Goal: Task Accomplishment & Management: Manage account settings

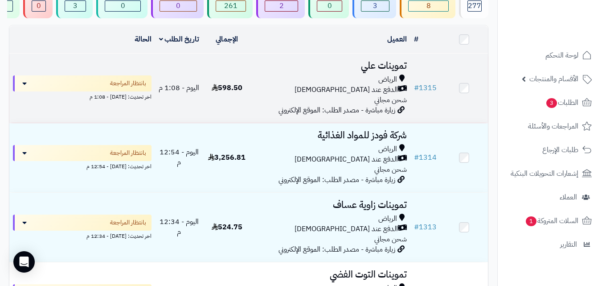
scroll to position [82, 0]
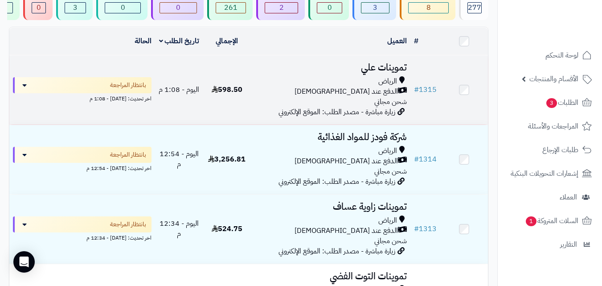
click at [254, 105] on td "تموينات علي الرياض الدفع عند الاستلام شحن مجاني زيارة مباشرة - مصدر الطلب: المو…" at bounding box center [331, 89] width 160 height 69
click at [255, 96] on td "تموينات علي الرياض الدفع عند الاستلام شحن مجاني زيارة مباشرة - مصدر الطلب: المو…" at bounding box center [331, 89] width 160 height 69
click at [255, 96] on div "الدفع عند [DEMOGRAPHIC_DATA]" at bounding box center [331, 91] width 152 height 10
click at [256, 96] on div "الدفع عند [DEMOGRAPHIC_DATA]" at bounding box center [331, 91] width 152 height 10
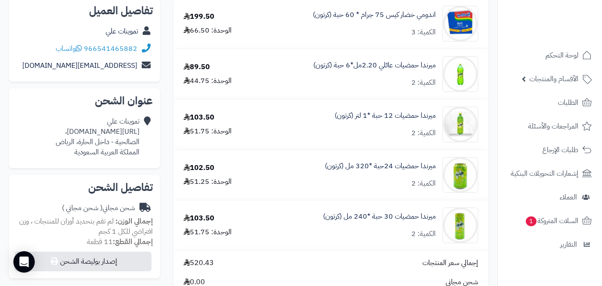
scroll to position [36, 0]
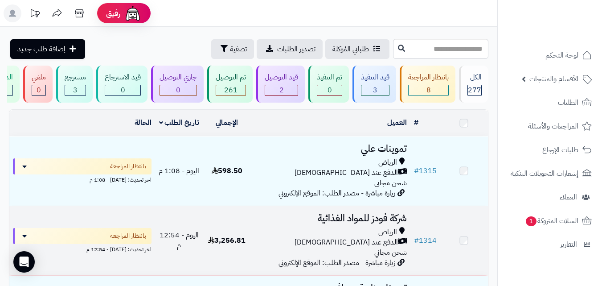
scroll to position [118, 0]
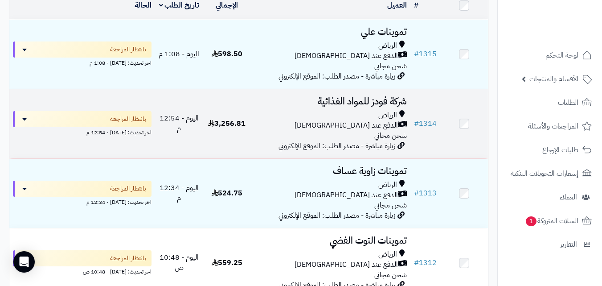
click at [315, 126] on div "الدفع عند [DEMOGRAPHIC_DATA]" at bounding box center [331, 125] width 152 height 10
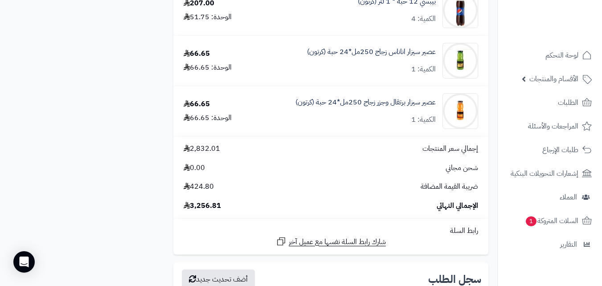
scroll to position [678, 0]
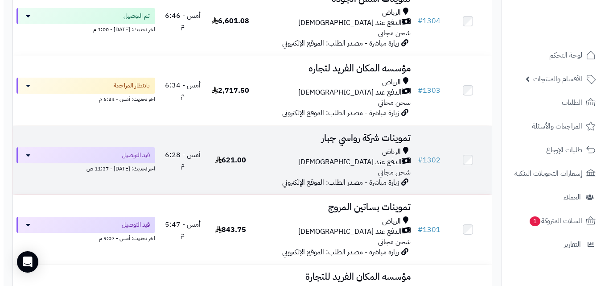
scroll to position [653, 0]
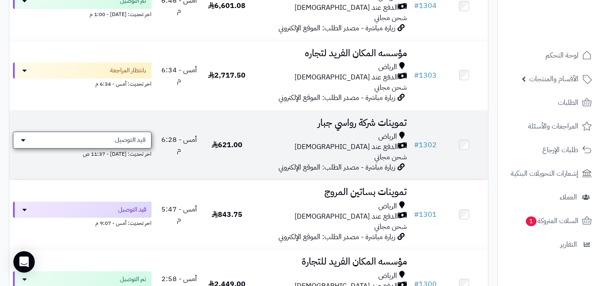
click at [128, 148] on div "قيد التوصيل" at bounding box center [82, 139] width 139 height 17
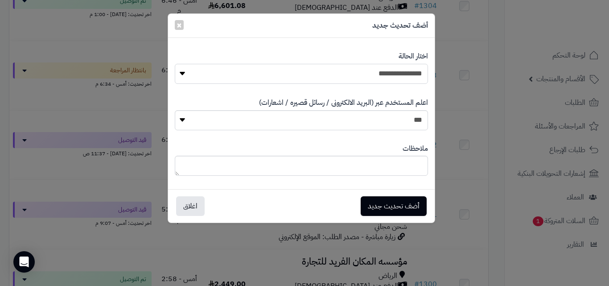
click at [348, 70] on select "**********" at bounding box center [301, 74] width 253 height 20
select select "**"
click at [175, 64] on select "**********" at bounding box center [301, 74] width 253 height 20
click at [380, 205] on button "أضف تحديث جديد" at bounding box center [394, 206] width 66 height 20
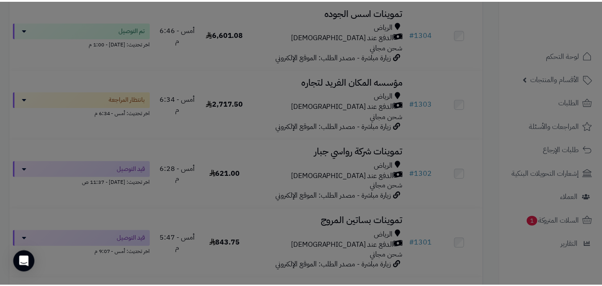
scroll to position [682, 0]
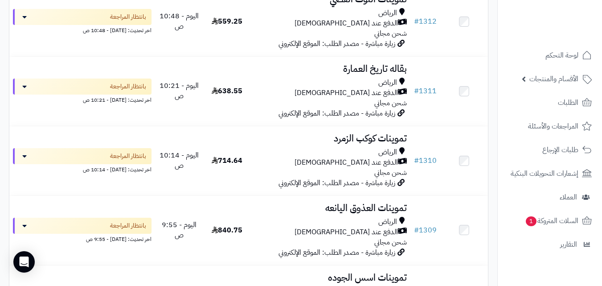
scroll to position [323, 0]
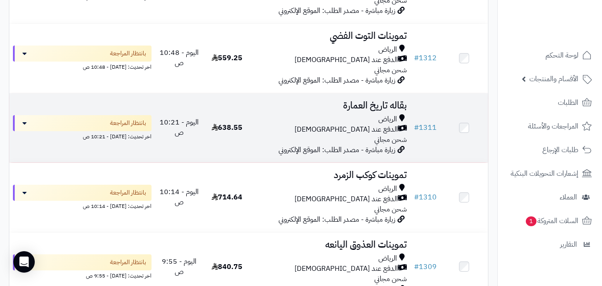
click at [357, 108] on h3 "بقاله تاريخ العمارة" at bounding box center [331, 105] width 152 height 10
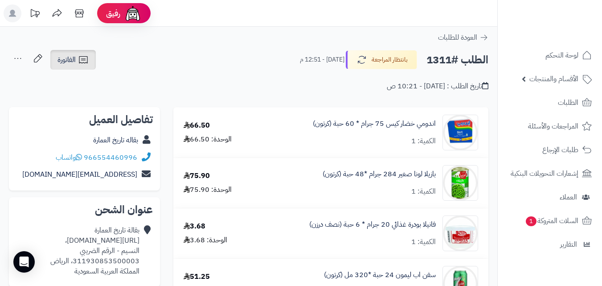
click at [73, 57] on span "الفاتورة" at bounding box center [67, 59] width 18 height 11
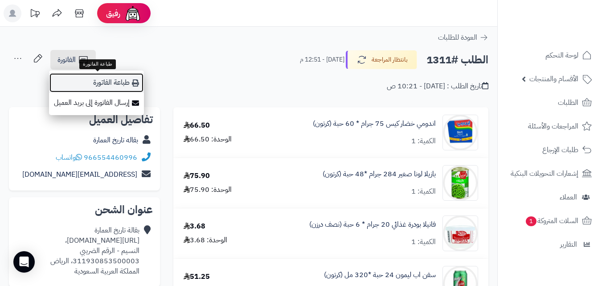
click at [83, 78] on link "طباعة الفاتورة" at bounding box center [96, 83] width 95 height 20
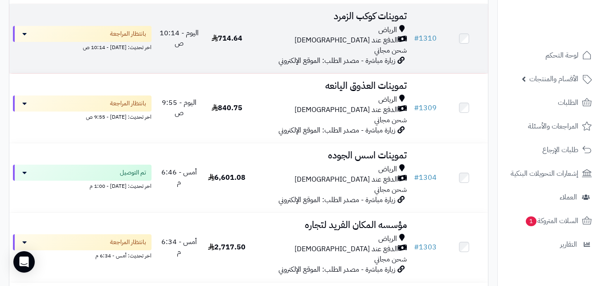
scroll to position [465, 0]
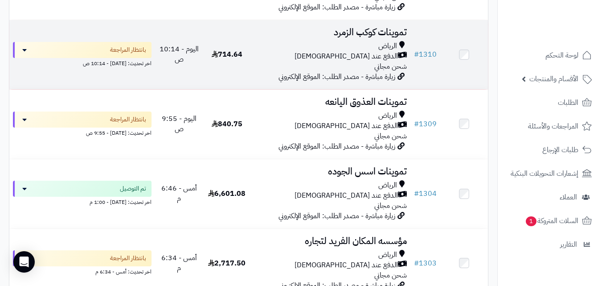
click at [334, 68] on div "الرياض الدفع عند الاستلام شحن مجاني" at bounding box center [331, 56] width 152 height 31
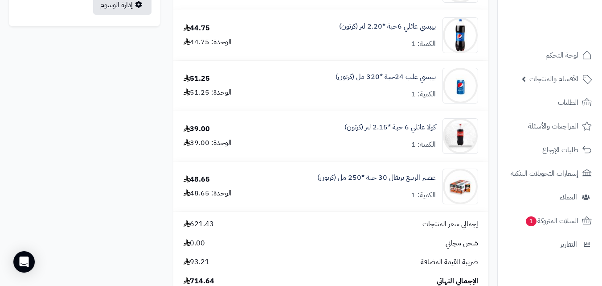
scroll to position [535, 0]
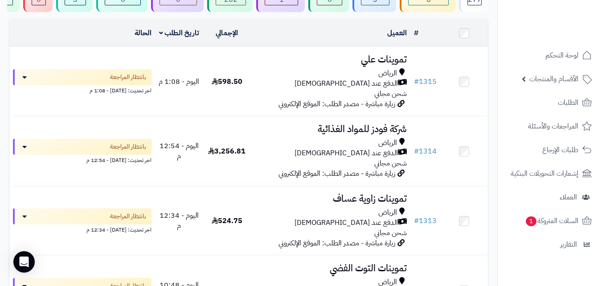
scroll to position [73, 0]
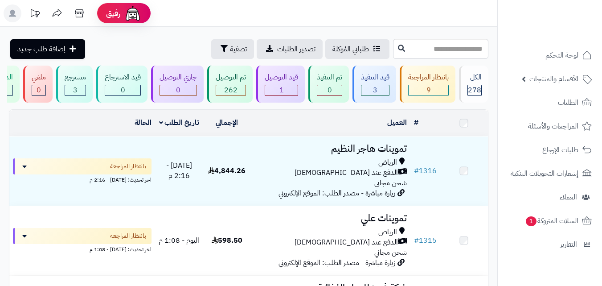
scroll to position [91, 0]
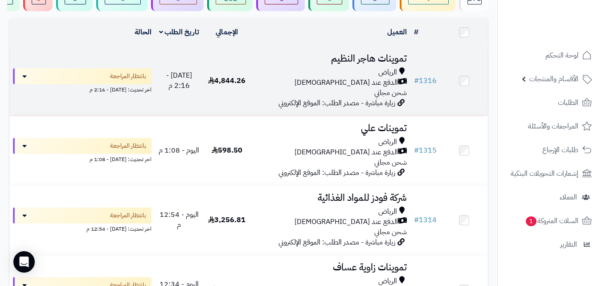
click at [288, 88] on div "الدفع عند [DEMOGRAPHIC_DATA]" at bounding box center [331, 83] width 152 height 10
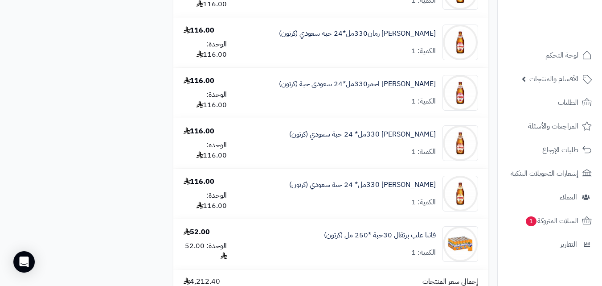
scroll to position [1302, 0]
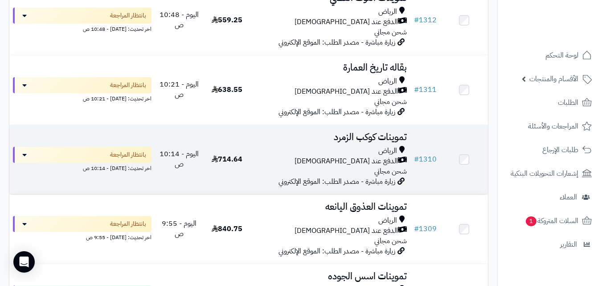
scroll to position [412, 0]
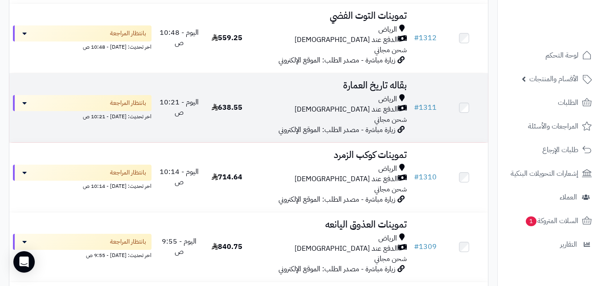
click at [293, 124] on div "الرياض الدفع عند الاستلام شحن مجاني" at bounding box center [331, 109] width 152 height 31
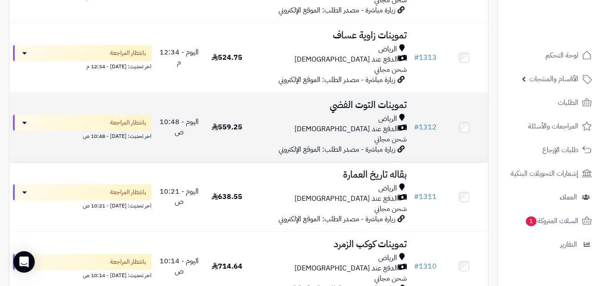
scroll to position [305, 0]
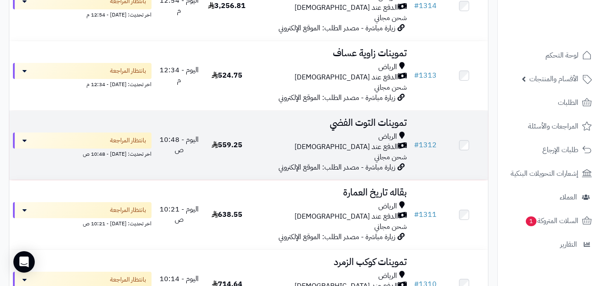
click at [273, 160] on div "الرياض الدفع عند الاستلام شحن مجاني" at bounding box center [331, 146] width 152 height 31
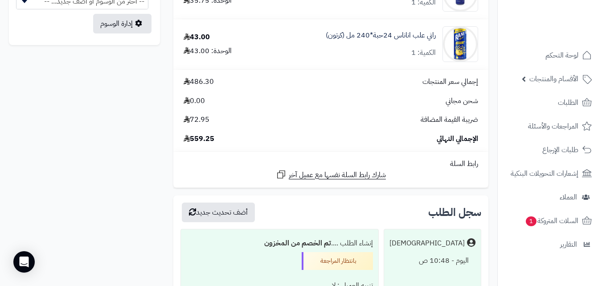
scroll to position [543, 0]
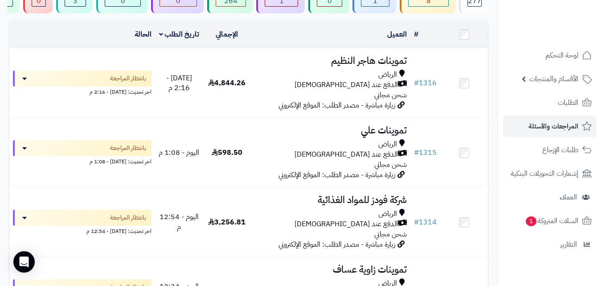
scroll to position [107, 0]
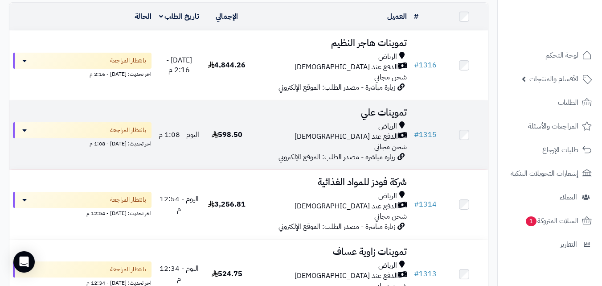
click at [271, 152] on div "الرياض الدفع عند الاستلام شحن مجاني" at bounding box center [331, 136] width 152 height 31
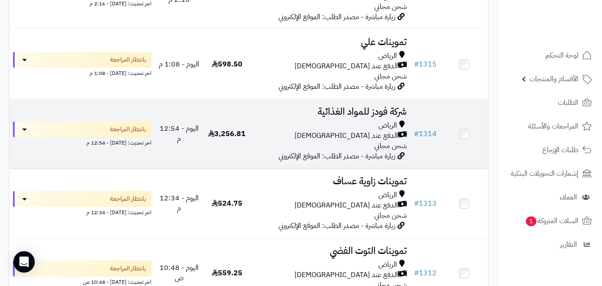
scroll to position [178, 0]
click at [341, 136] on div "الدفع عند [DEMOGRAPHIC_DATA]" at bounding box center [331, 135] width 152 height 10
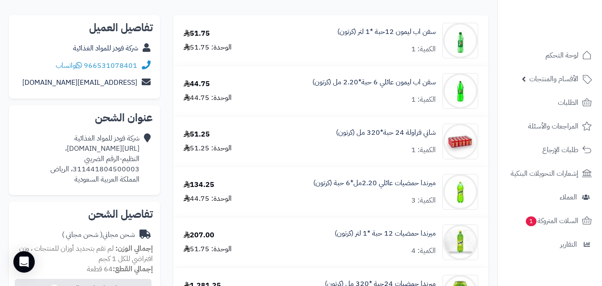
scroll to position [66, 0]
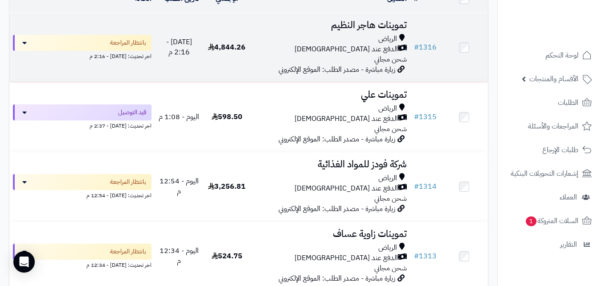
scroll to position [107, 0]
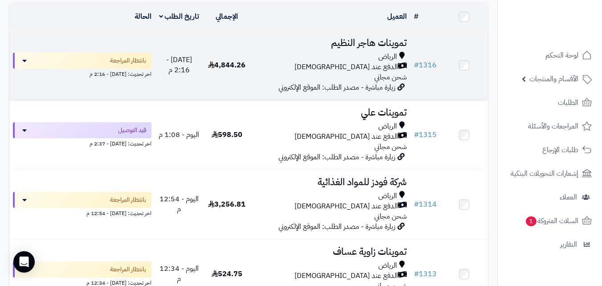
click at [324, 82] on div "الرياض الدفع عند الاستلام شحن مجاني" at bounding box center [331, 67] width 152 height 31
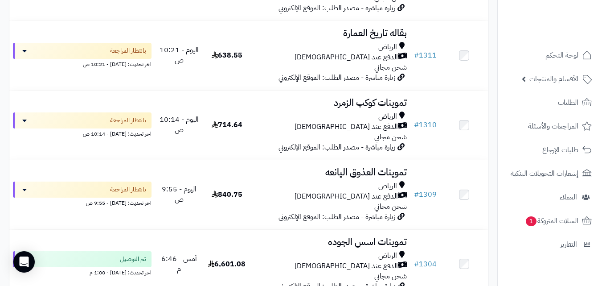
scroll to position [464, 0]
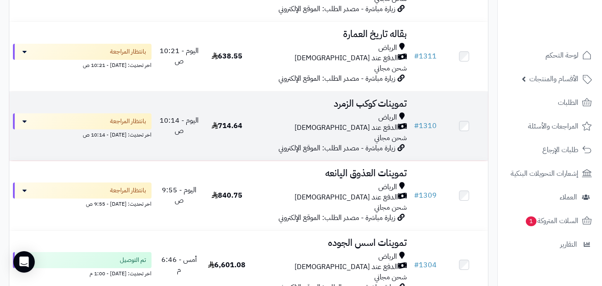
click at [329, 143] on div "الرياض الدفع عند الاستلام شحن مجاني" at bounding box center [331, 127] width 152 height 31
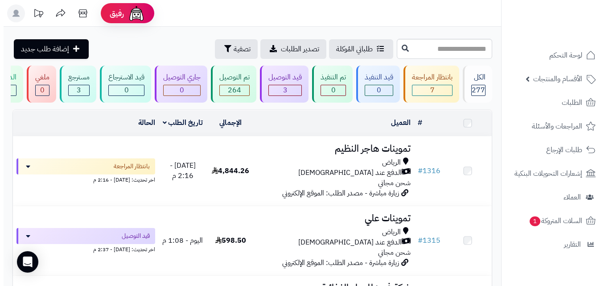
scroll to position [464, 0]
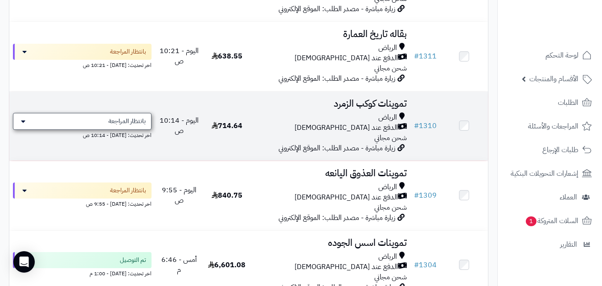
click at [119, 130] on div "بانتظار المراجعة" at bounding box center [82, 121] width 139 height 17
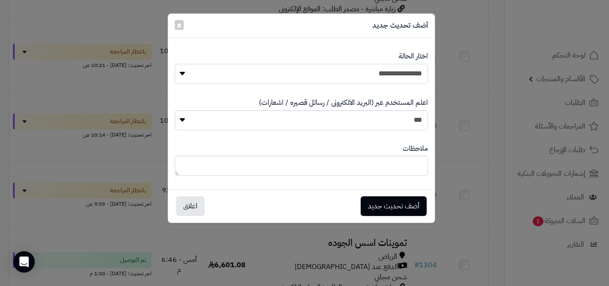
click at [242, 75] on select "**********" at bounding box center [301, 74] width 253 height 20
select select "**"
click at [175, 64] on select "**********" at bounding box center [301, 74] width 253 height 20
click at [383, 204] on button "أضف تحديث جديد" at bounding box center [394, 206] width 66 height 20
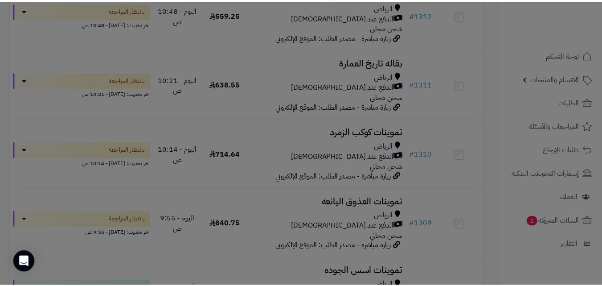
scroll to position [492, 0]
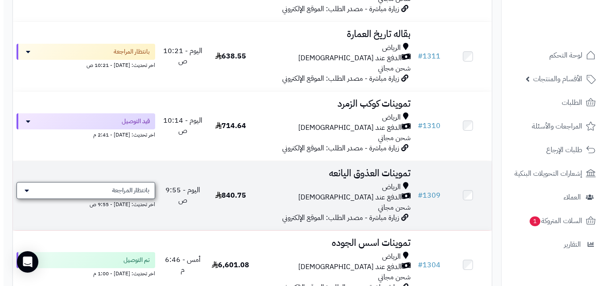
scroll to position [464, 0]
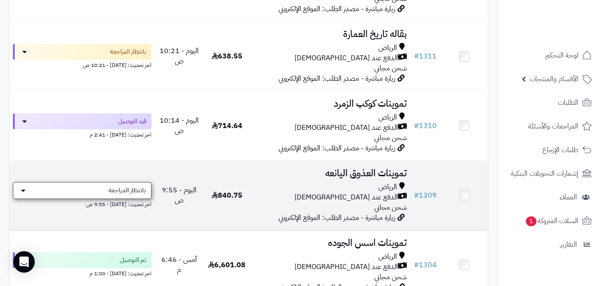
click at [97, 199] on div "بانتظار المراجعة" at bounding box center [82, 190] width 139 height 17
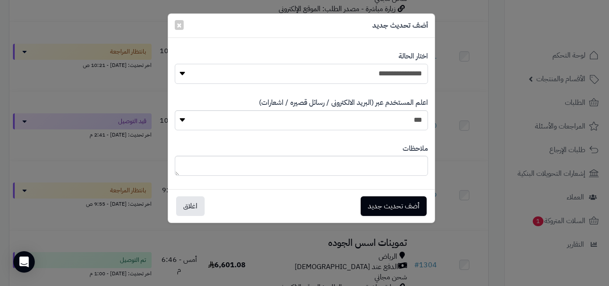
click at [294, 74] on select "**********" at bounding box center [301, 74] width 253 height 20
select select "**"
click at [175, 64] on select "**********" at bounding box center [301, 74] width 253 height 20
click at [368, 207] on button "أضف تحديث جديد" at bounding box center [394, 206] width 66 height 20
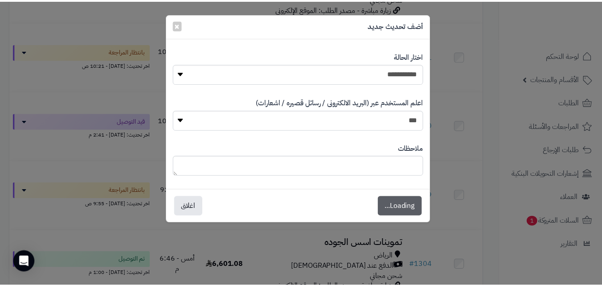
scroll to position [492, 0]
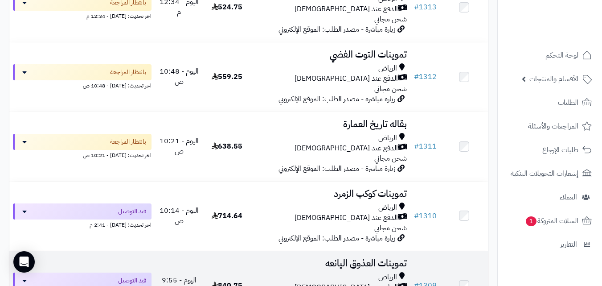
scroll to position [374, 0]
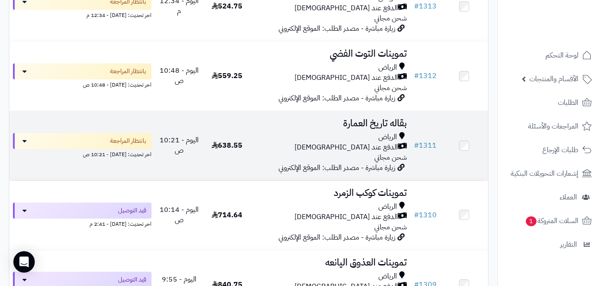
click at [362, 128] on h3 "بقاله تاريخ العمارة" at bounding box center [331, 123] width 152 height 10
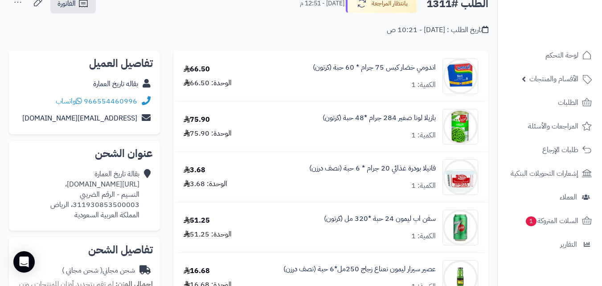
scroll to position [53, 0]
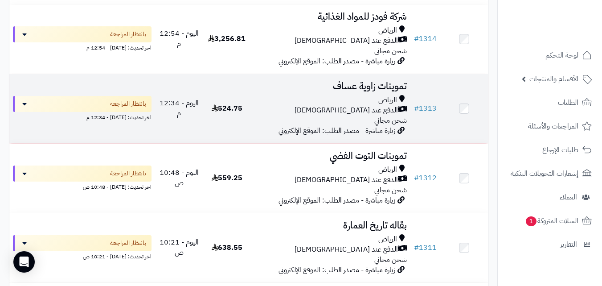
scroll to position [267, 0]
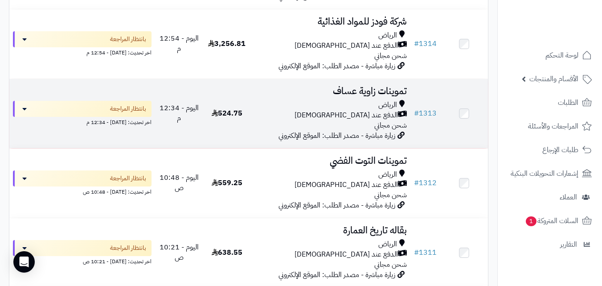
click at [261, 110] on div "الرياض" at bounding box center [331, 105] width 152 height 10
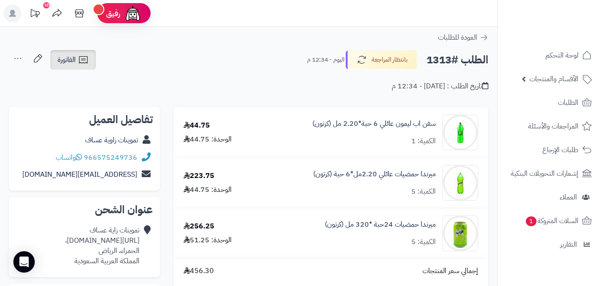
click at [86, 61] on icon at bounding box center [83, 59] width 11 height 11
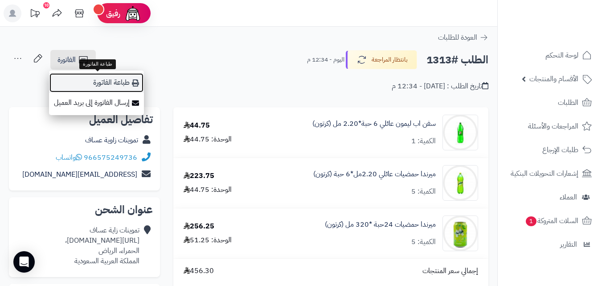
click at [90, 81] on link "طباعة الفاتورة" at bounding box center [96, 83] width 95 height 20
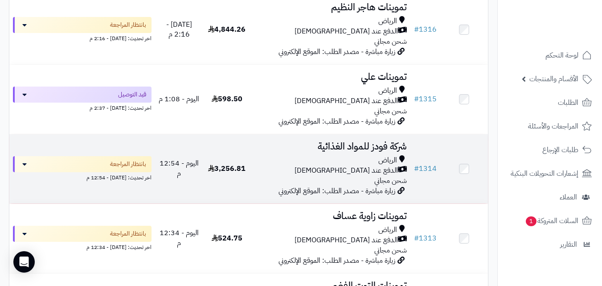
scroll to position [125, 0]
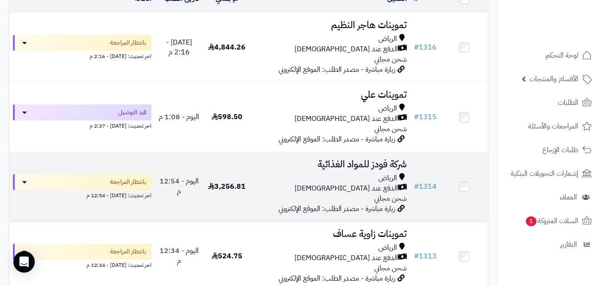
click at [300, 178] on td "شركة فودز للمواد الغذائية الرياض الدفع عند الاستلام شحن مجاني زيارة مباشرة - مص…" at bounding box center [331, 186] width 160 height 69
click at [189, 187] on span "اليوم - 12:54 م" at bounding box center [179, 186] width 39 height 21
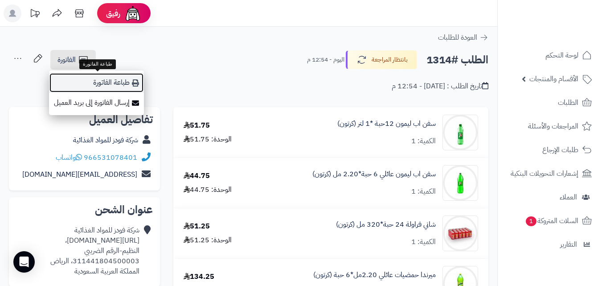
click at [80, 86] on link "طباعة الفاتورة" at bounding box center [96, 83] width 95 height 20
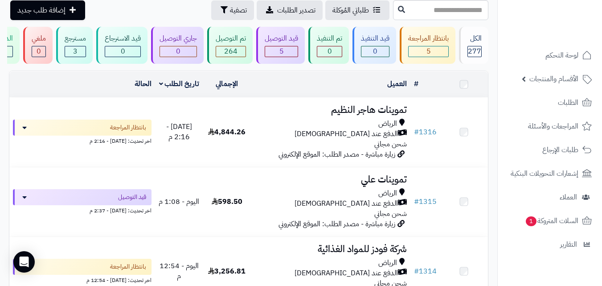
scroll to position [36, 0]
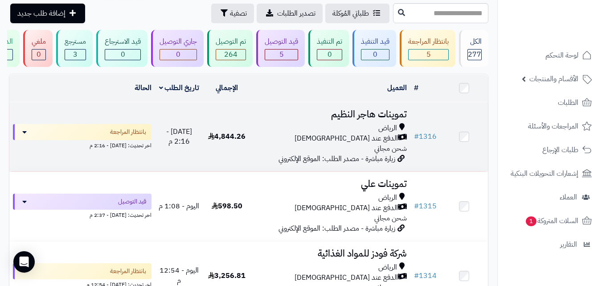
click at [291, 133] on div "الرياض" at bounding box center [331, 128] width 152 height 10
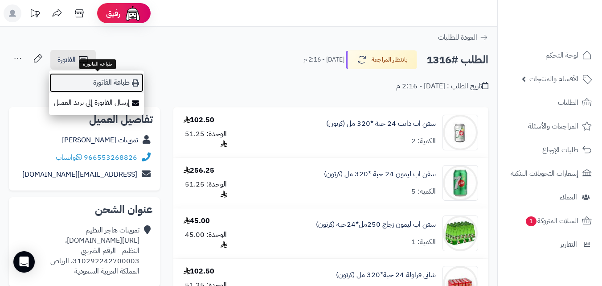
click at [86, 83] on link "طباعة الفاتورة" at bounding box center [96, 83] width 95 height 20
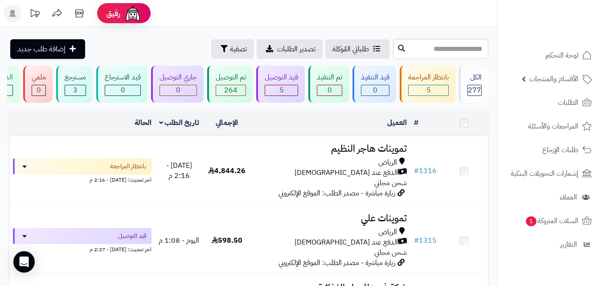
scroll to position [36, 0]
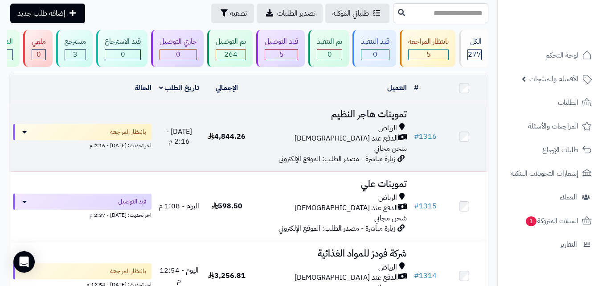
click at [308, 130] on div "الرياض" at bounding box center [331, 128] width 152 height 10
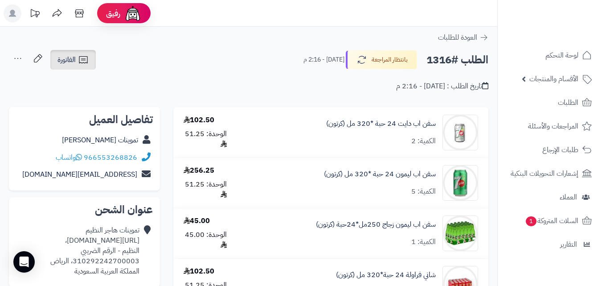
click at [85, 62] on icon at bounding box center [83, 59] width 11 height 11
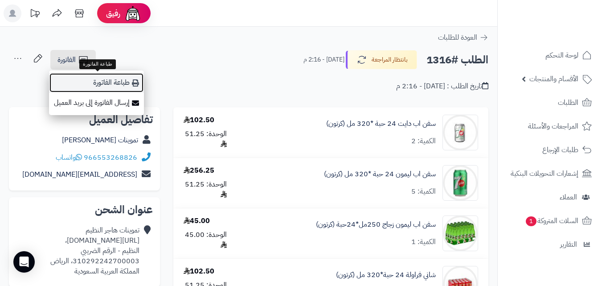
click at [119, 79] on link "طباعة الفاتورة" at bounding box center [96, 83] width 95 height 20
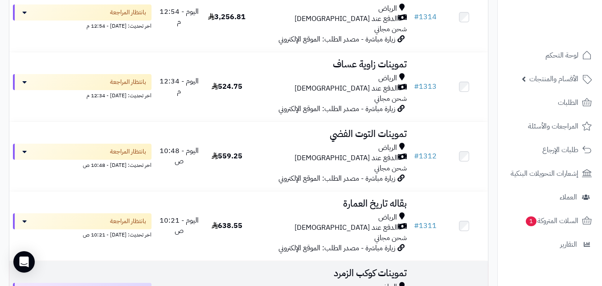
scroll to position [312, 0]
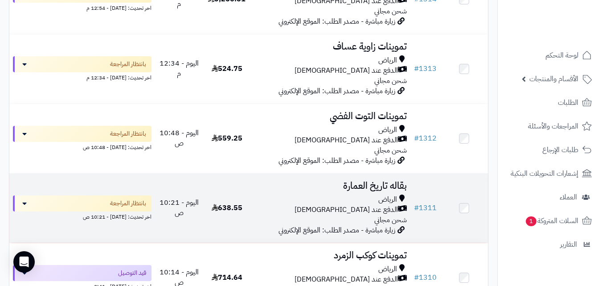
click at [330, 190] on h3 "بقاله تاريخ العمارة" at bounding box center [331, 186] width 152 height 10
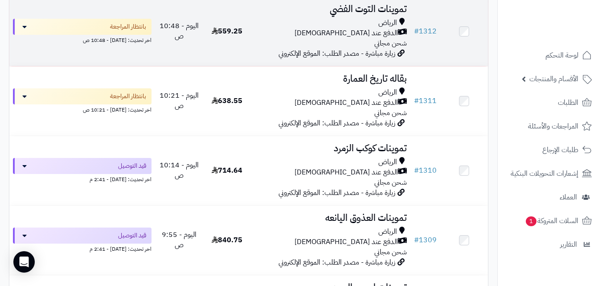
scroll to position [437, 0]
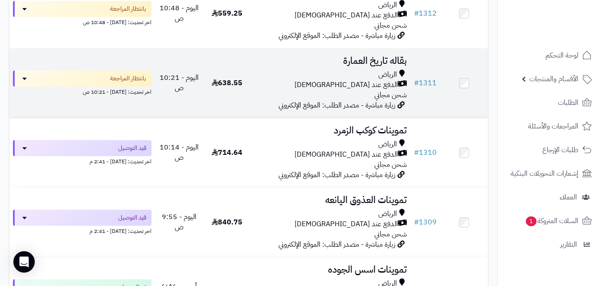
click at [248, 86] on td "638.55" at bounding box center [227, 83] width 48 height 69
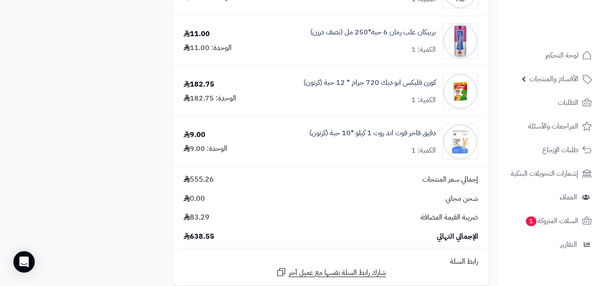
scroll to position [814, 0]
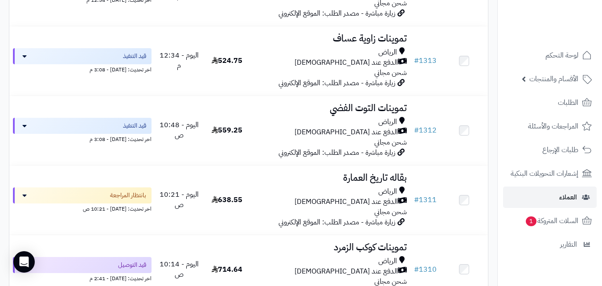
scroll to position [312, 0]
